Goal: Information Seeking & Learning: Learn about a topic

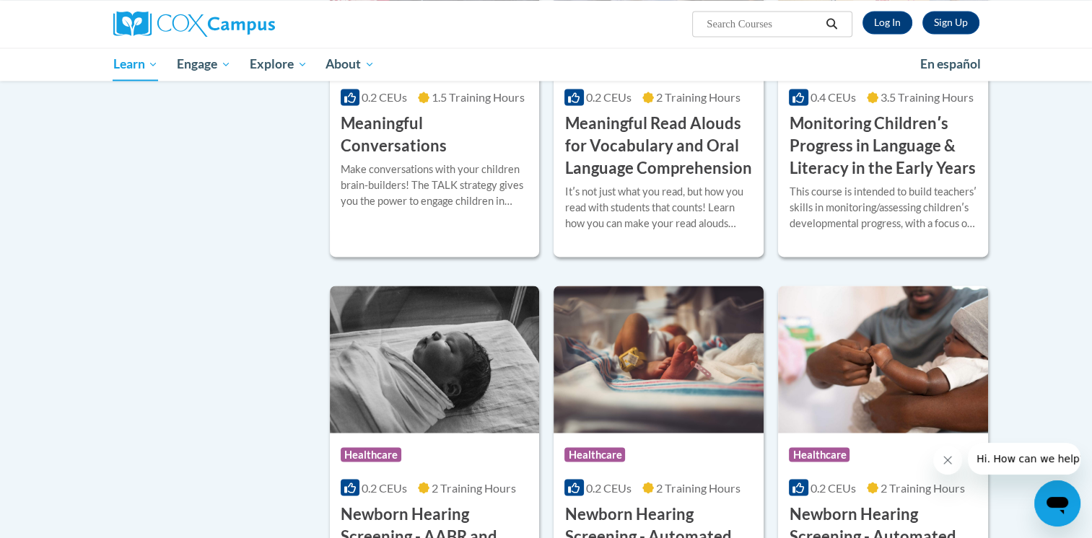
scroll to position [2245, 0]
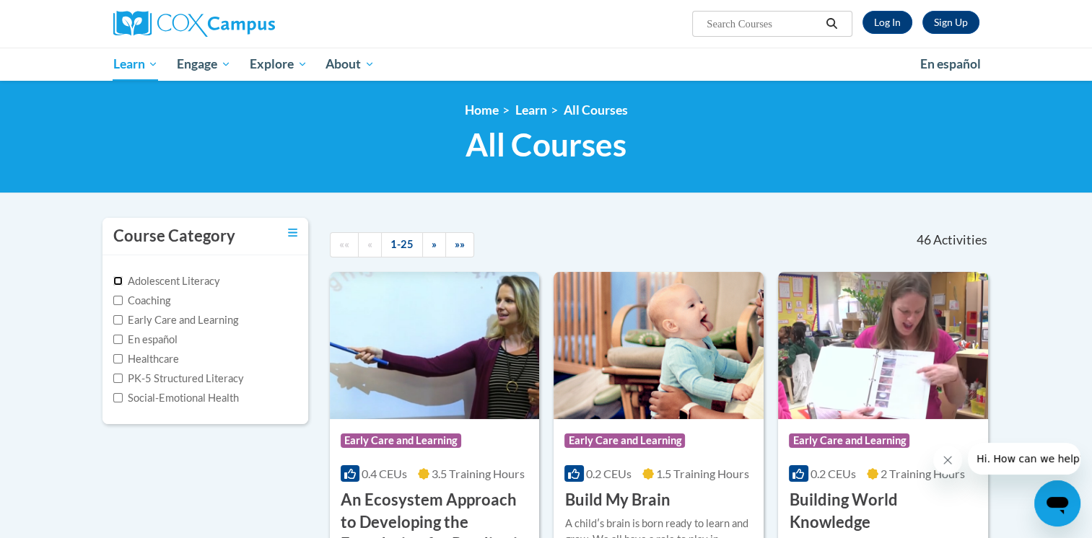
click at [116, 279] on input "Adolescent Literacy" at bounding box center [117, 280] width 9 height 9
checkbox input "true"
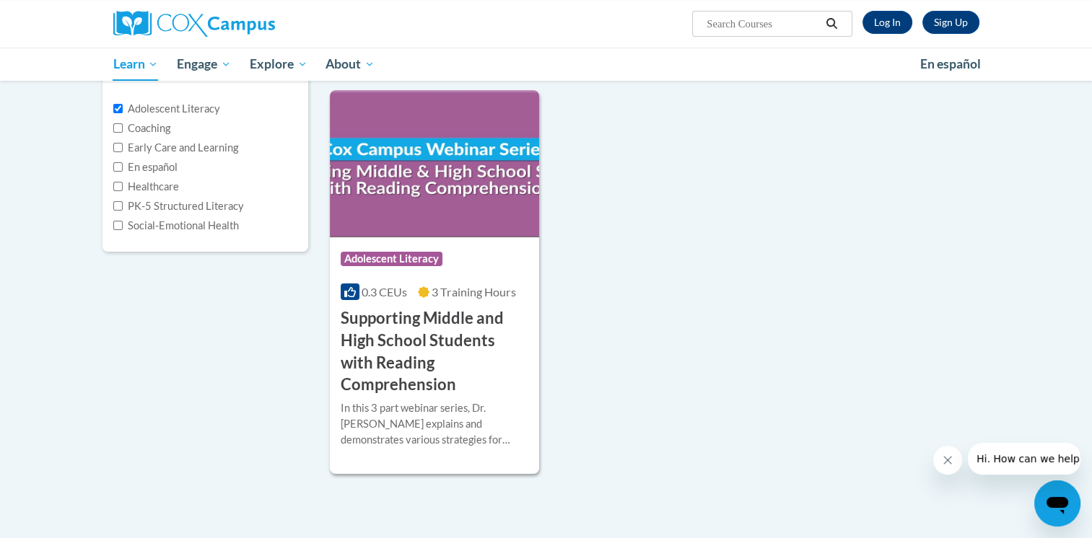
scroll to position [173, 0]
click at [451, 177] on img at bounding box center [435, 162] width 210 height 147
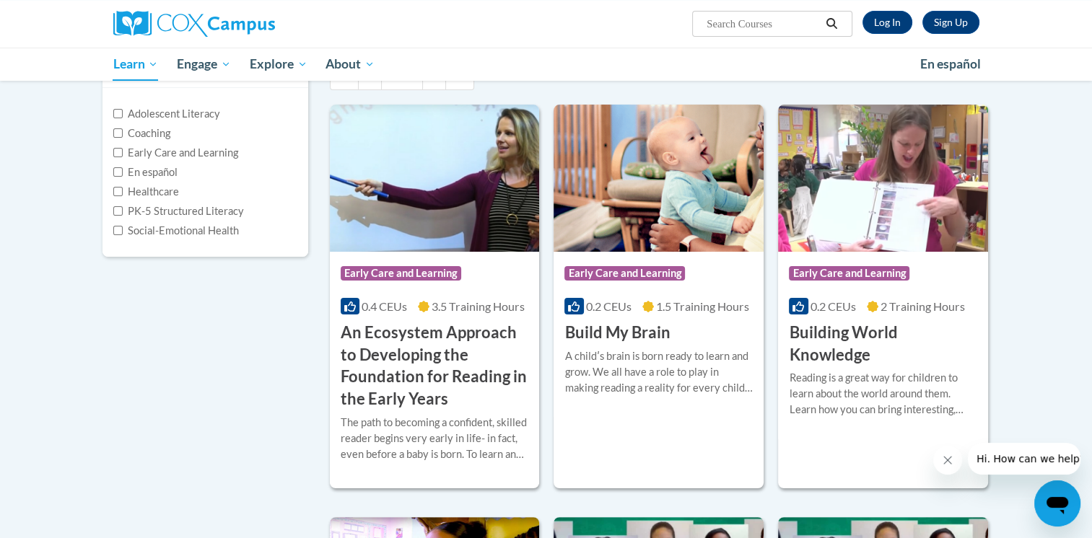
scroll to position [167, 0]
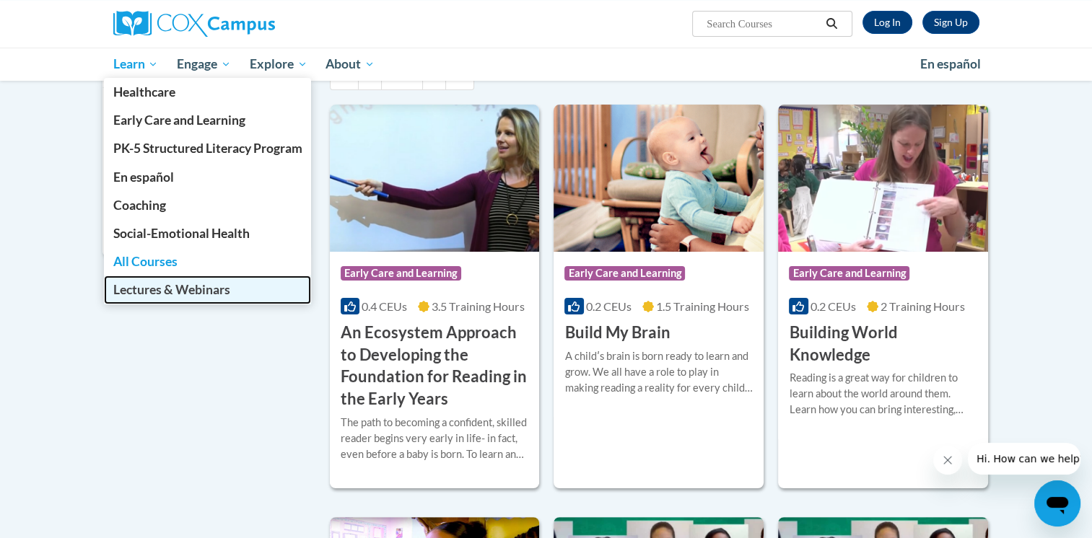
click at [274, 289] on link "Lectures & Webinars" at bounding box center [208, 290] width 208 height 28
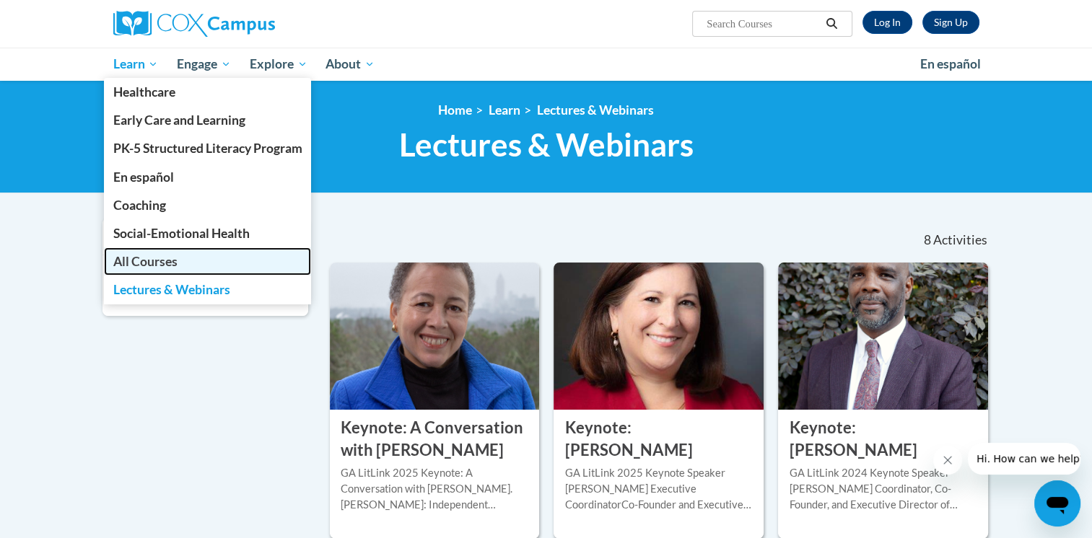
click at [131, 260] on span "All Courses" at bounding box center [145, 261] width 64 height 15
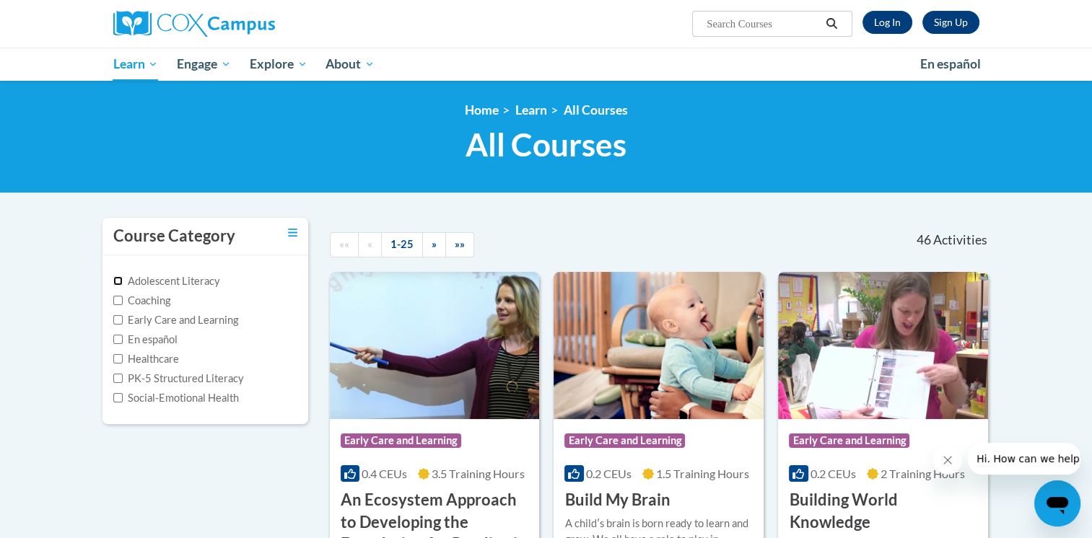
click at [117, 278] on input "Adolescent Literacy" at bounding box center [117, 280] width 9 height 9
checkbox input "true"
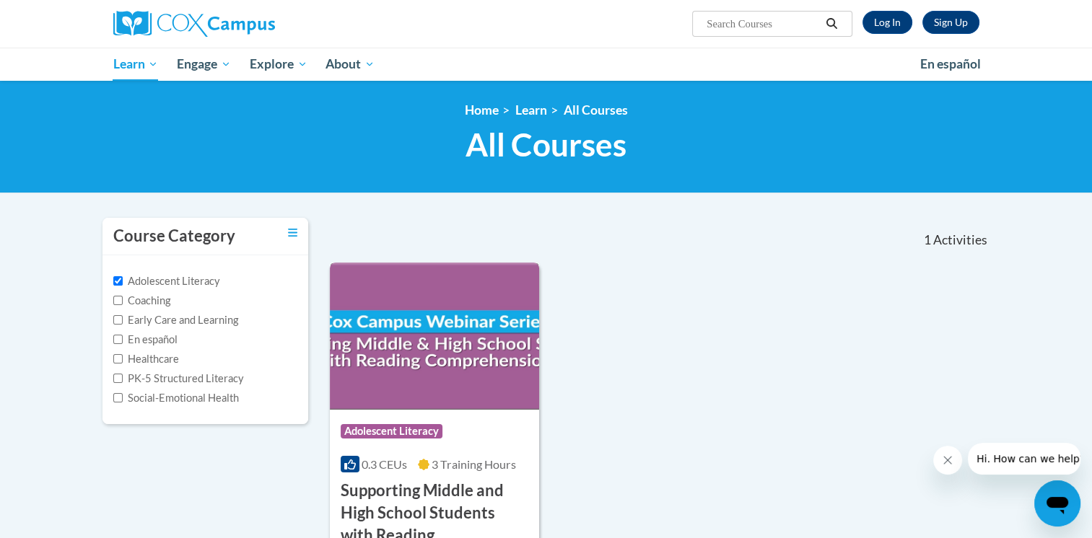
click at [465, 342] on img at bounding box center [435, 336] width 210 height 147
